Goal: Information Seeking & Learning: Learn about a topic

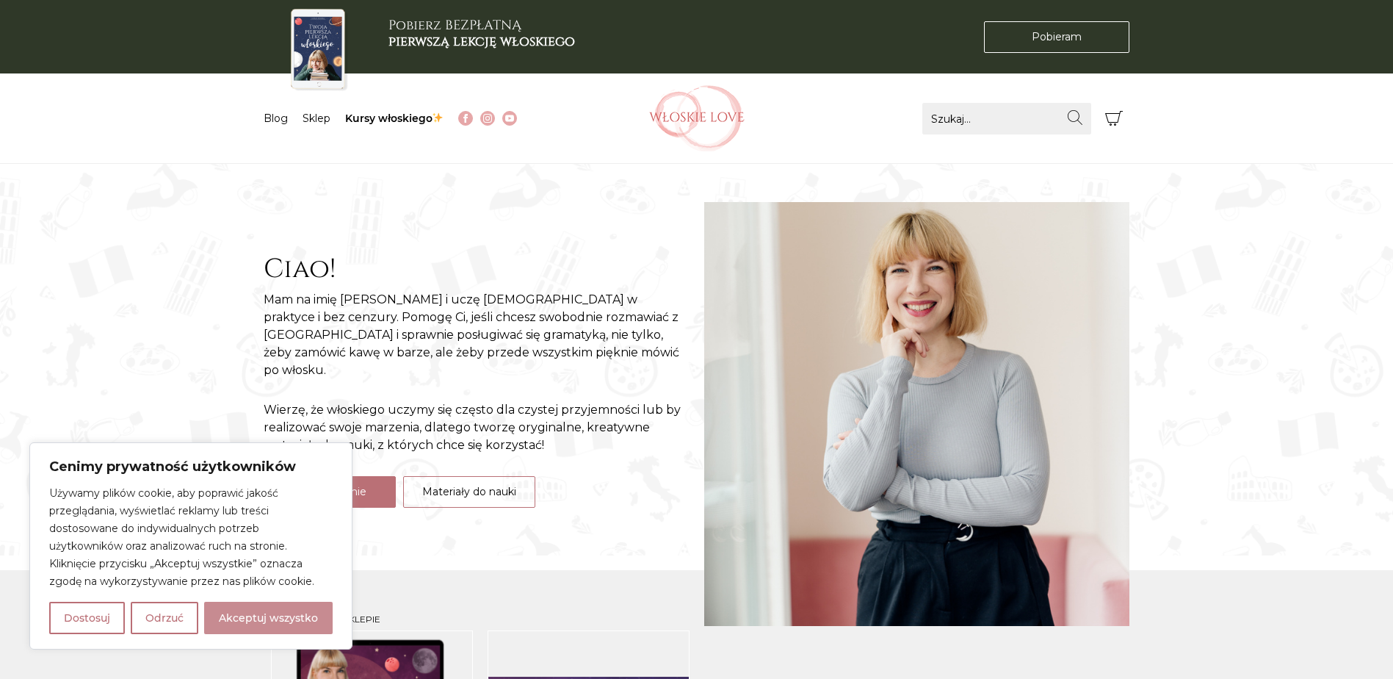
click at [288, 608] on button "Akceptuj wszystko" at bounding box center [268, 617] width 129 height 32
checkbox input "true"
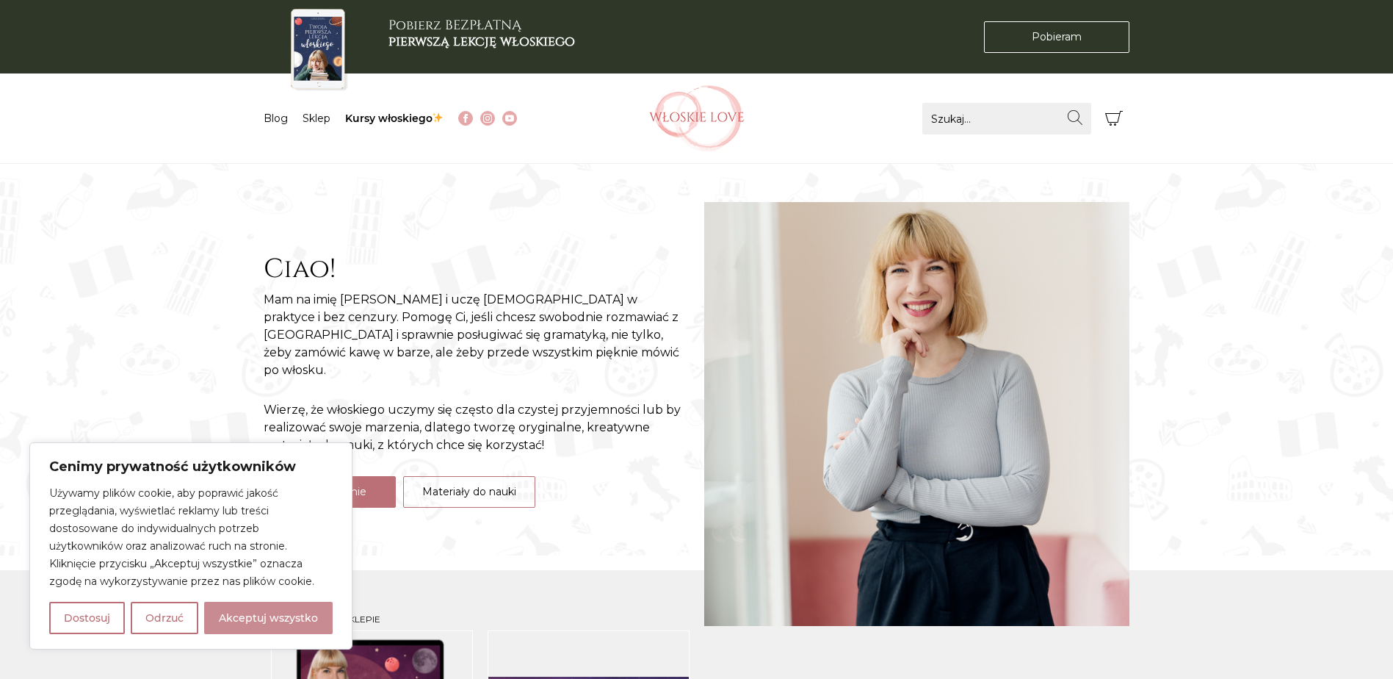
checkbox input "true"
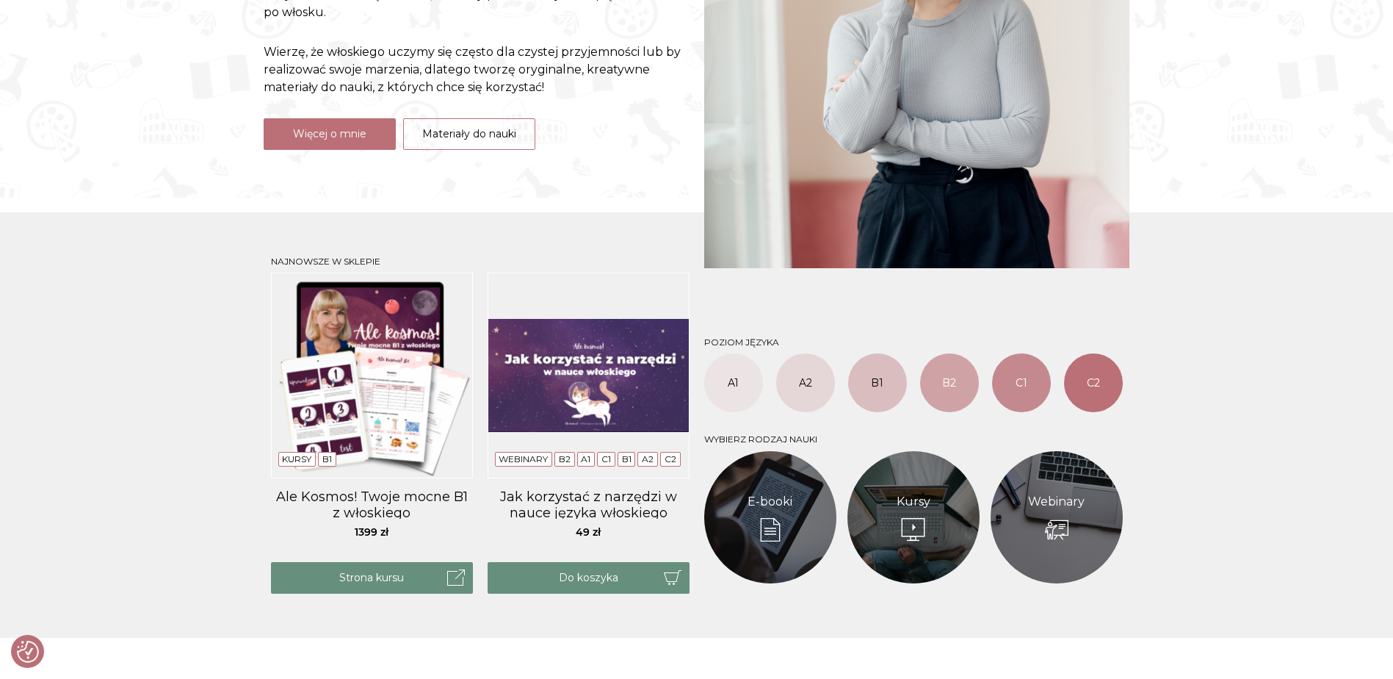
scroll to position [367, 0]
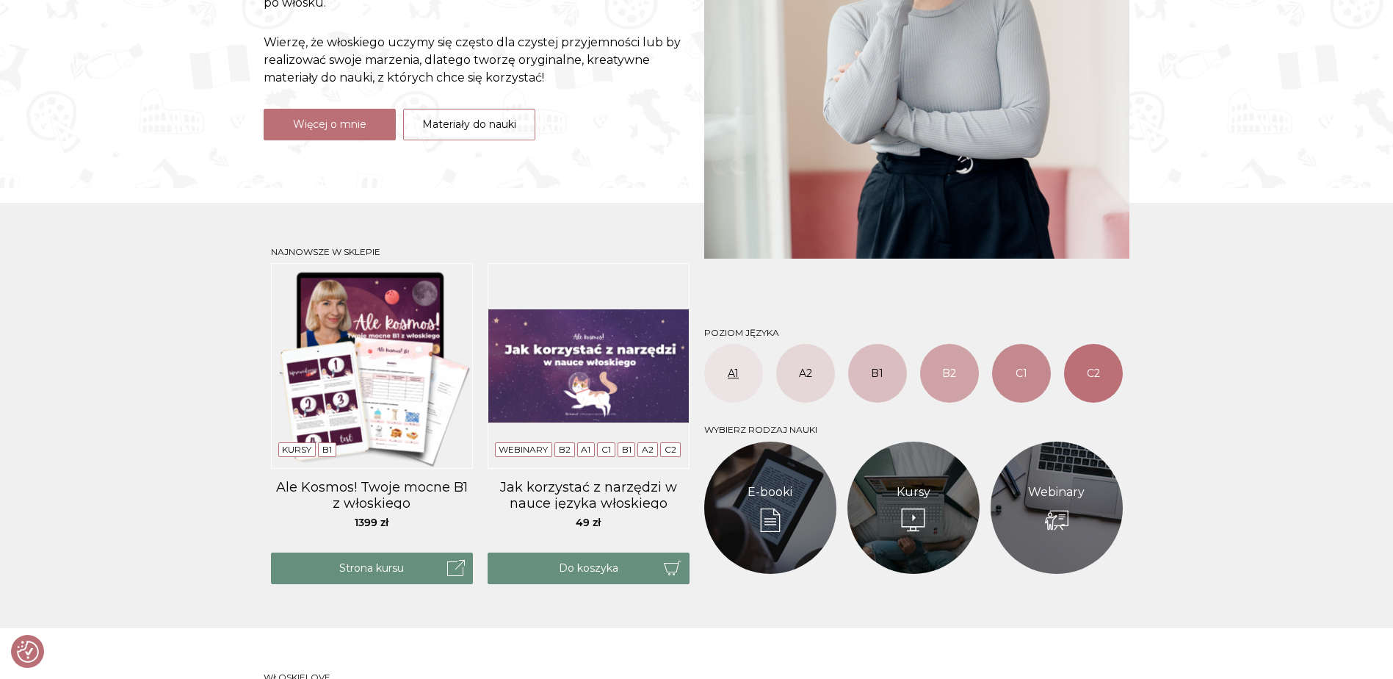
click at [727, 374] on link "A1" at bounding box center [733, 373] width 59 height 59
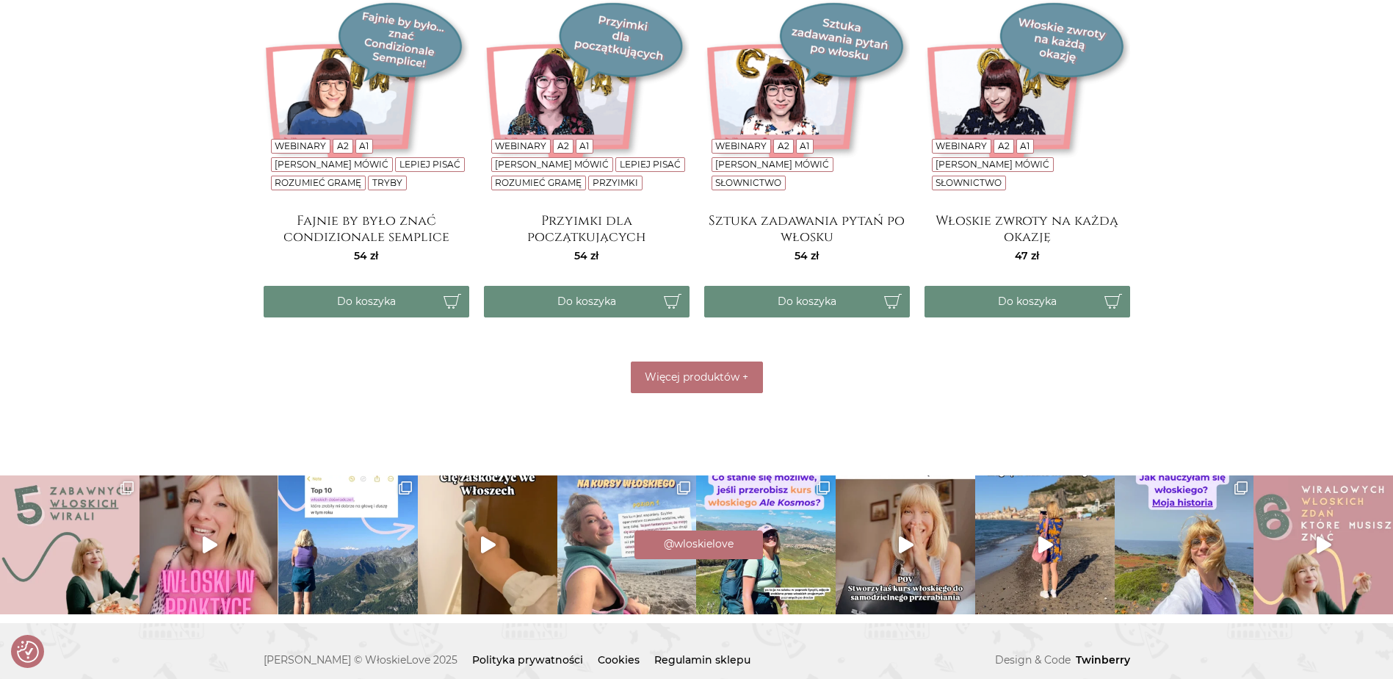
scroll to position [721, 0]
